Goal: Information Seeking & Learning: Check status

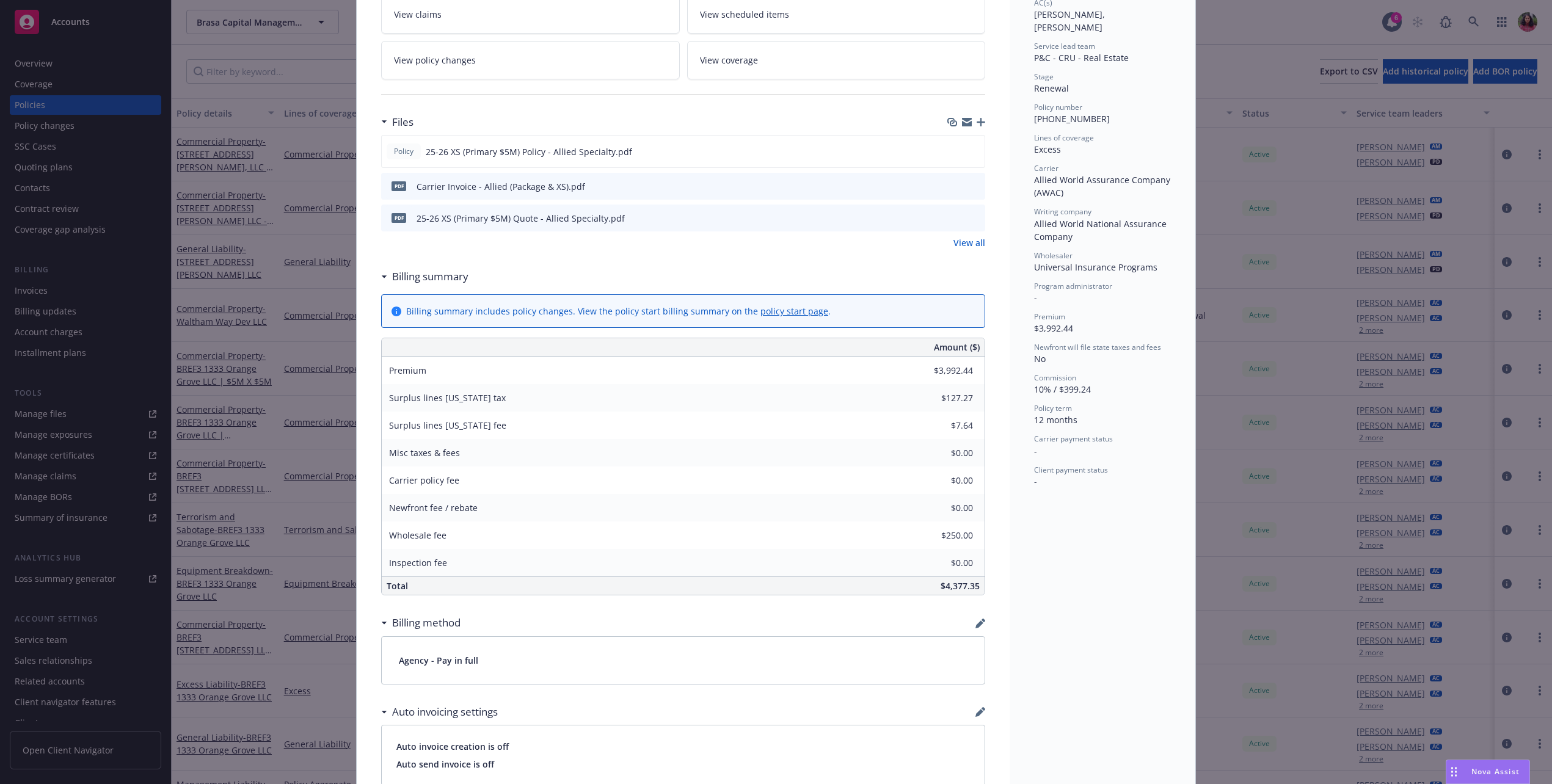
scroll to position [428, 0]
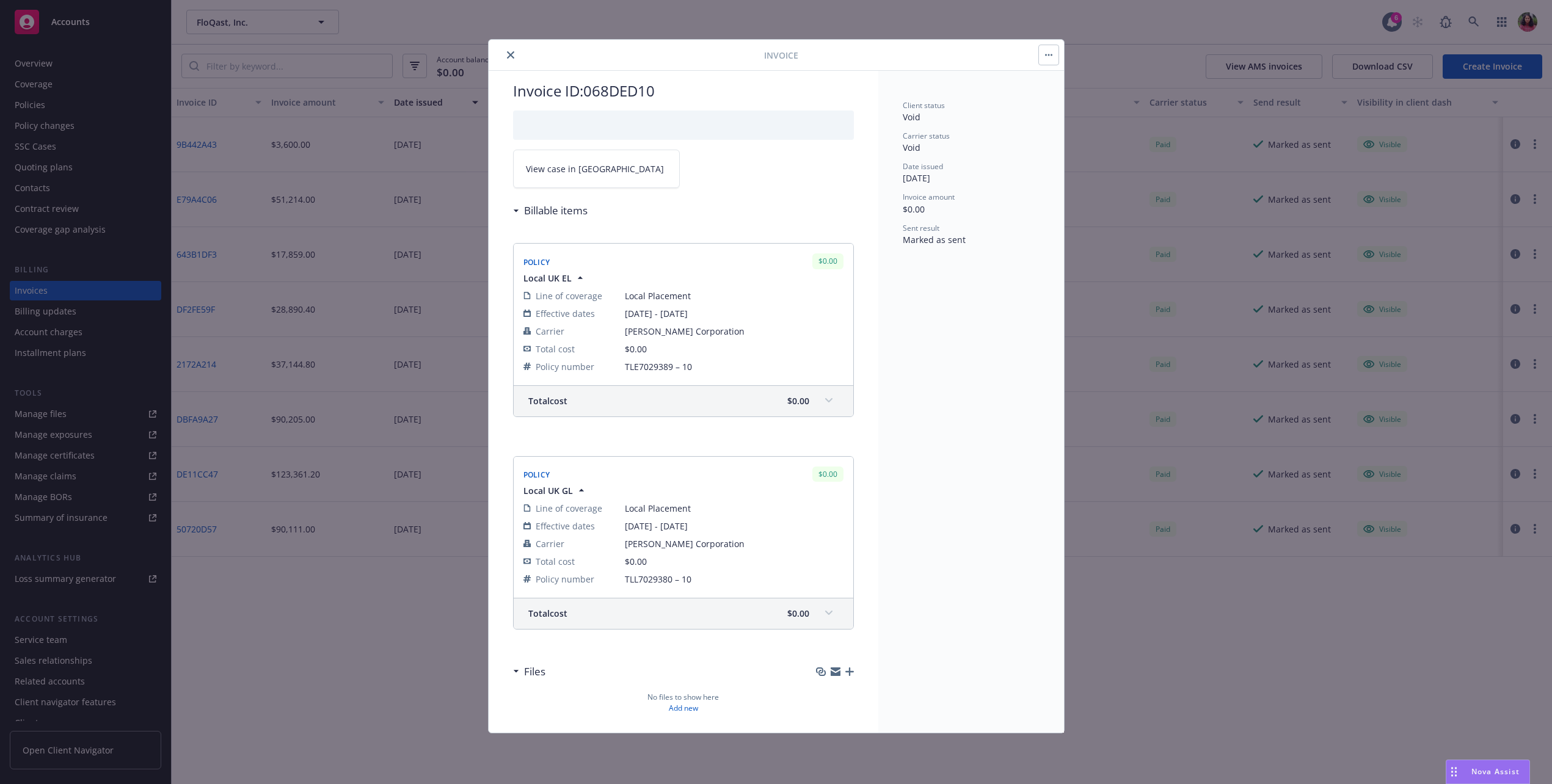
scroll to position [11, 0]
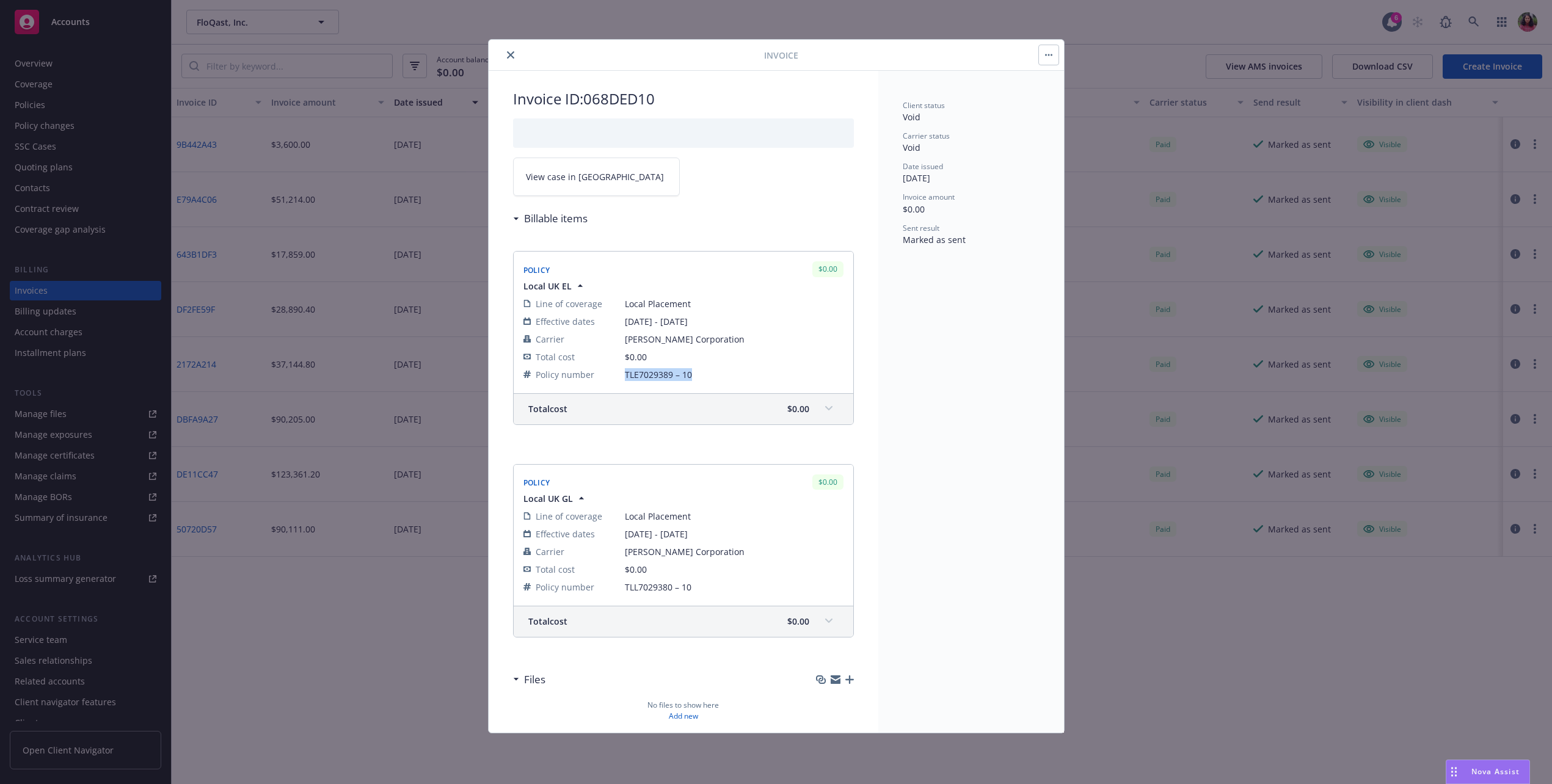
drag, startPoint x: 626, startPoint y: 378, endPoint x: 703, endPoint y: 377, distance: 77.0
click at [703, 377] on span "TLE7029389 – 10" at bounding box center [734, 374] width 219 height 13
copy span "TLE7029389 – 10"
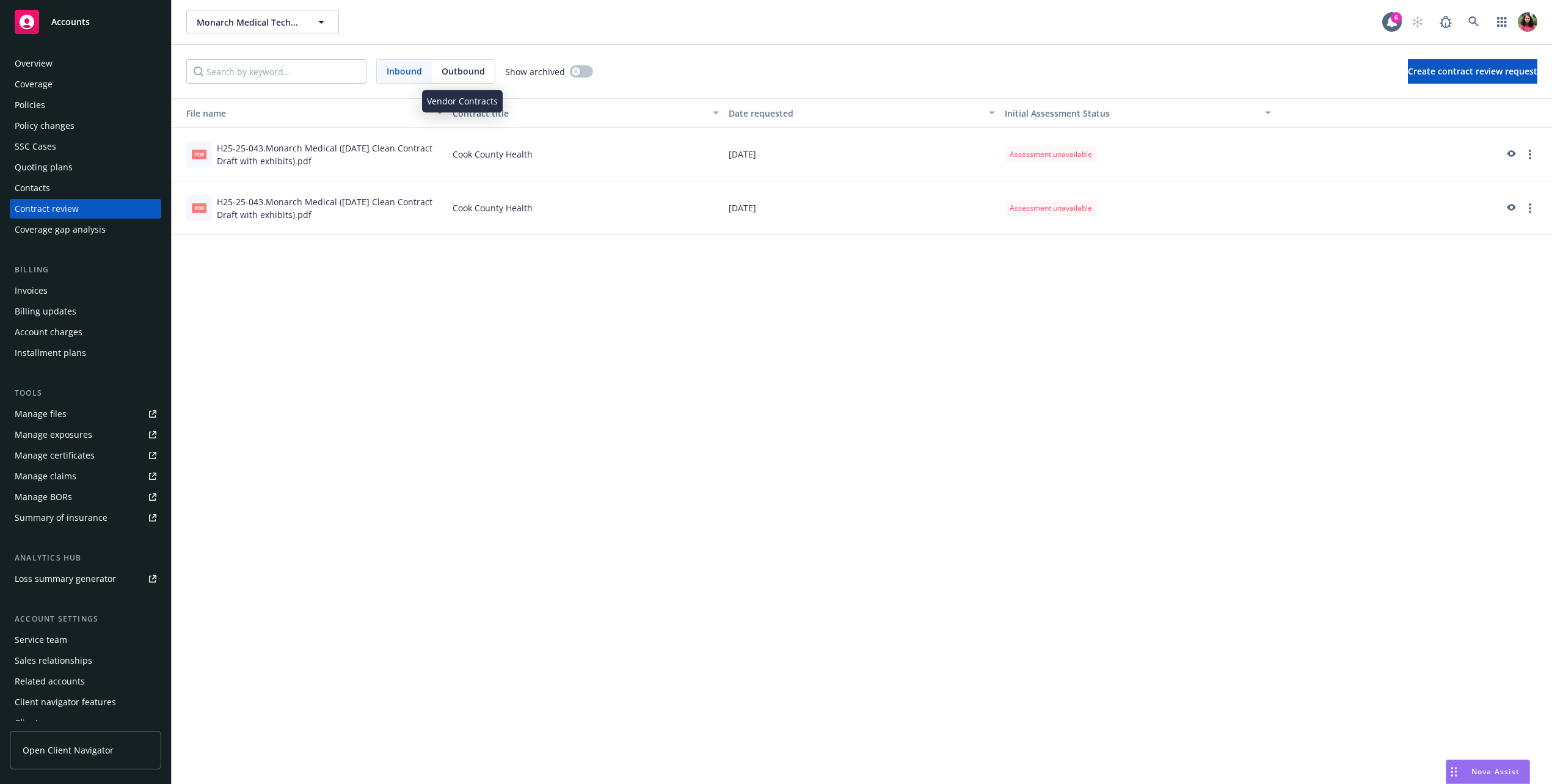
click at [474, 76] on span "Outbound" at bounding box center [463, 71] width 44 height 13
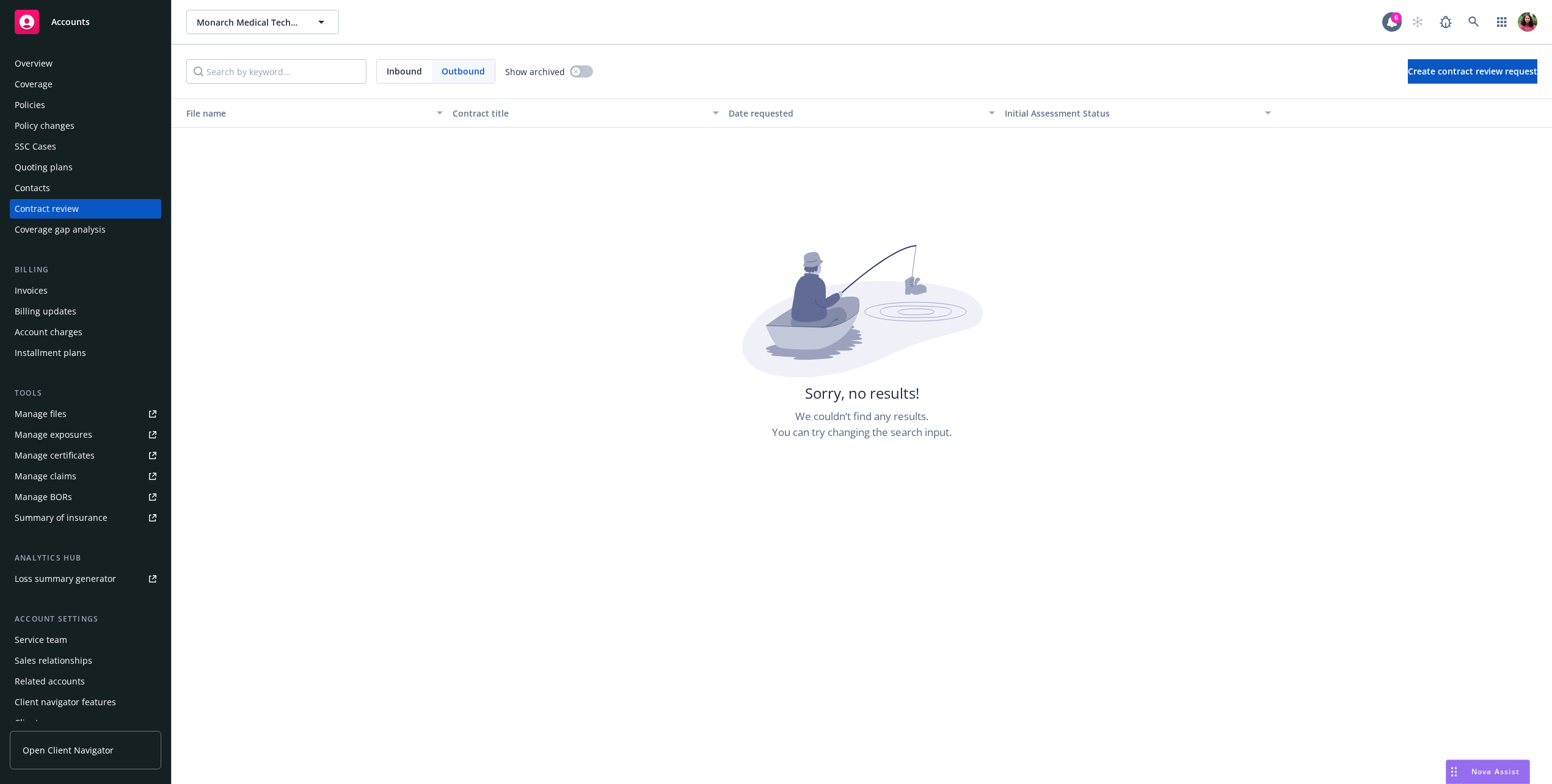
click at [409, 59] on div "Inbound Outbound" at bounding box center [436, 71] width 119 height 25
click at [409, 68] on span "Inbound" at bounding box center [404, 71] width 35 height 13
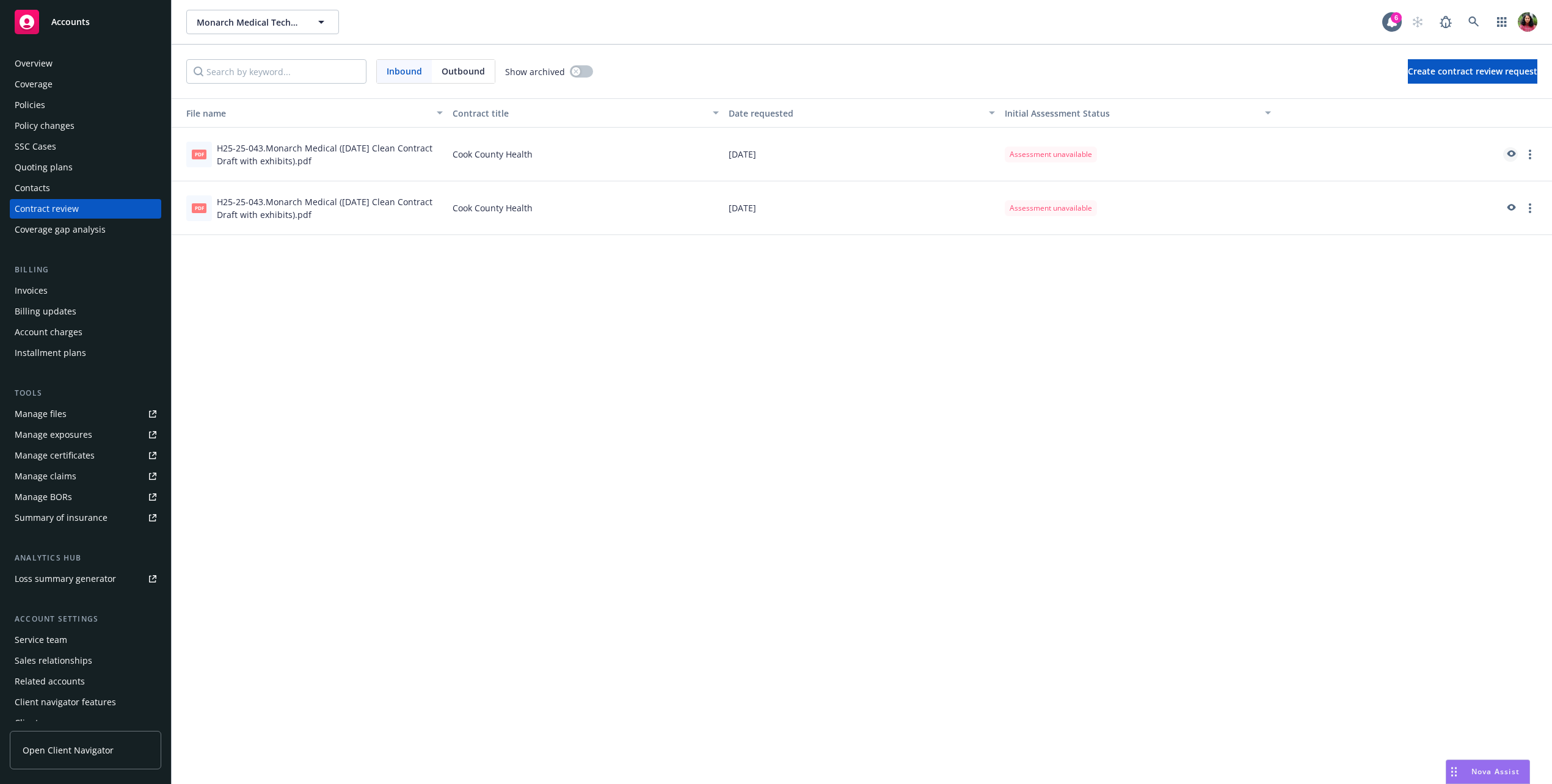
click at [1510, 151] on icon "preview" at bounding box center [1510, 155] width 11 height 8
